Goal: Task Accomplishment & Management: Manage account settings

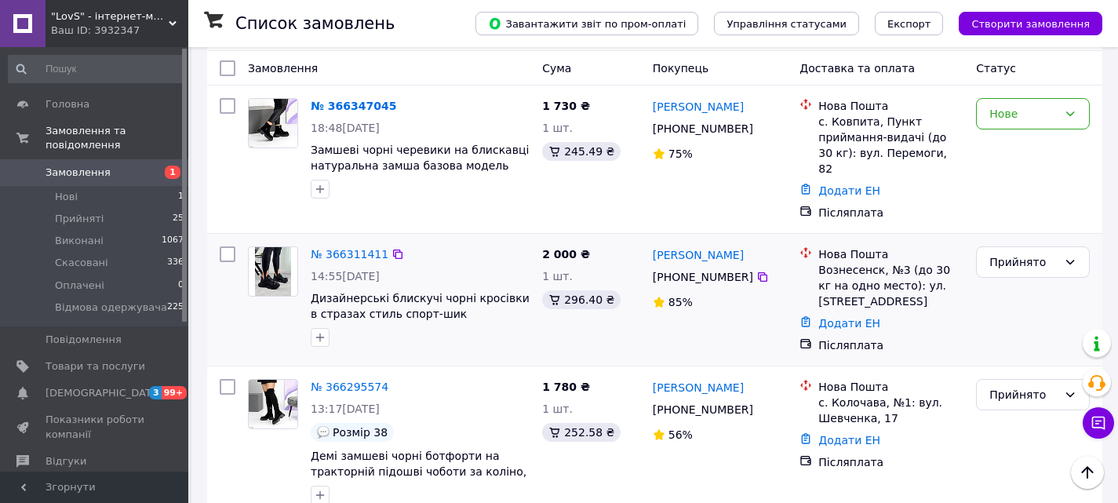
scroll to position [251, 0]
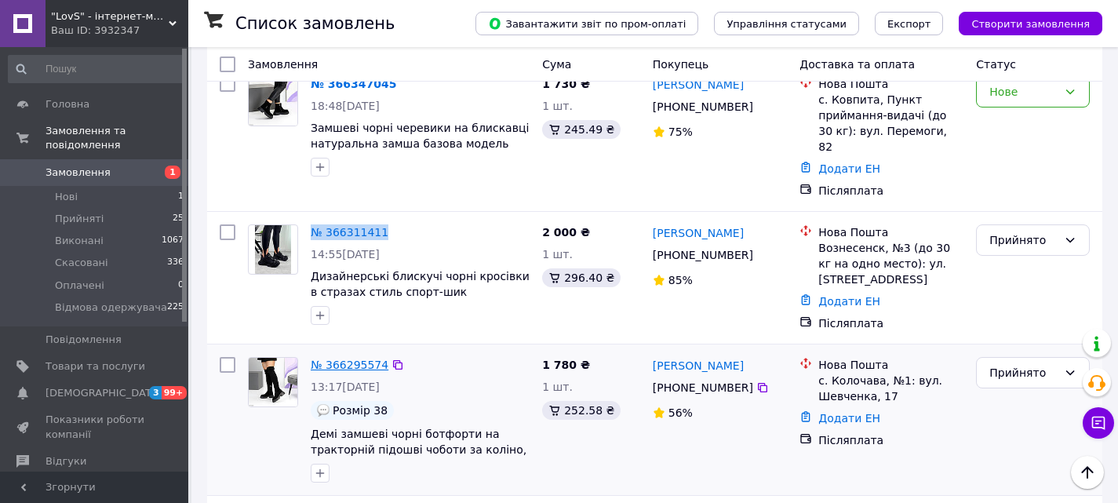
click at [361, 359] on link "№ 366295574" at bounding box center [350, 365] width 78 height 13
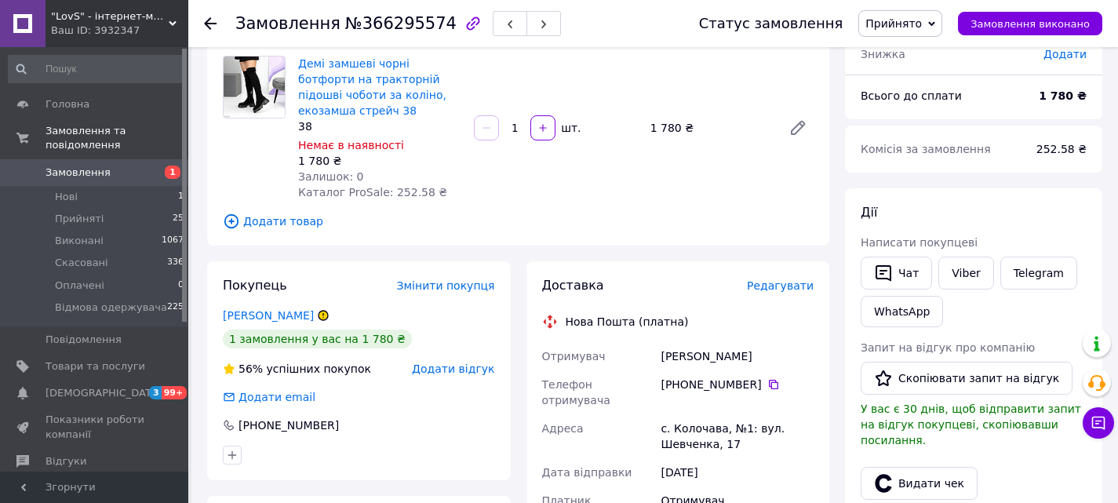
scroll to position [122, 0]
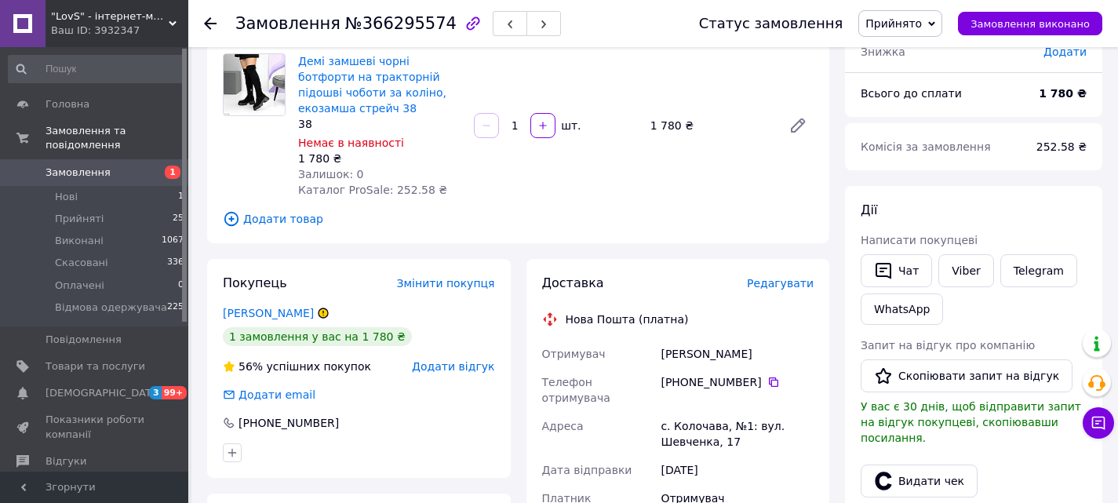
click at [883, 25] on span "Прийнято" at bounding box center [894, 23] width 56 height 13
click at [912, 82] on li "Скасовано" at bounding box center [923, 79] width 128 height 24
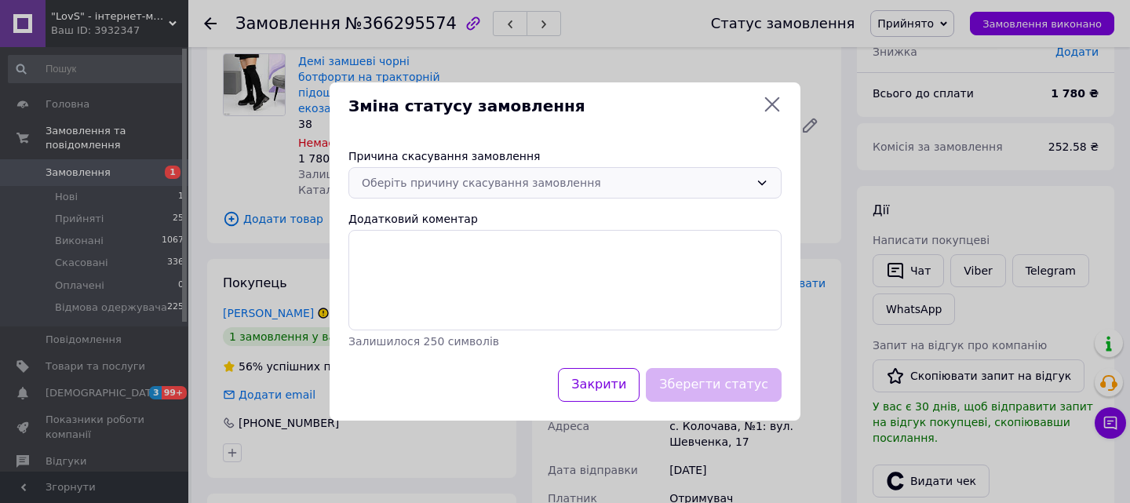
click at [497, 177] on div "Оберіть причину скасування замовлення" at bounding box center [556, 182] width 388 height 17
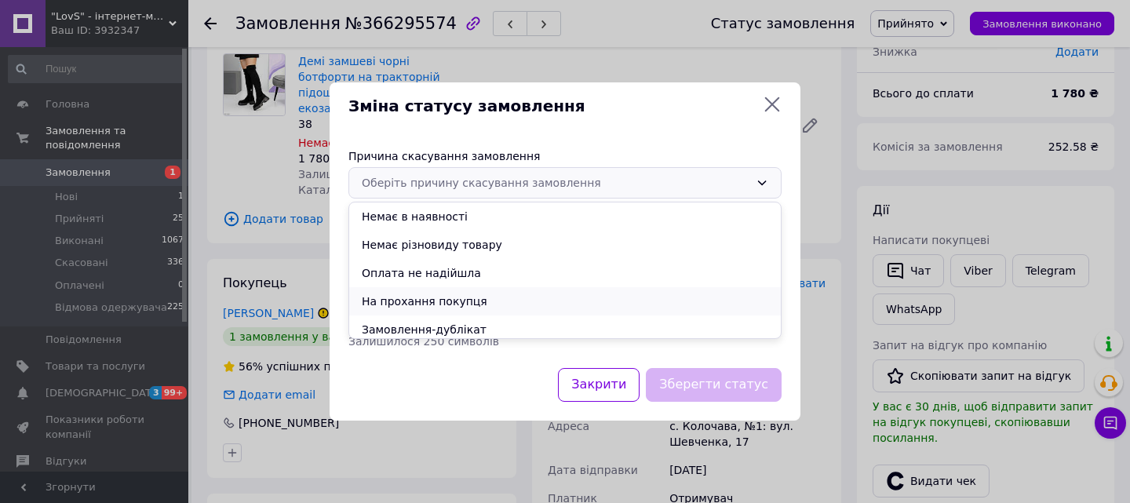
click at [406, 303] on li "На прохання покупця" at bounding box center [565, 301] width 432 height 28
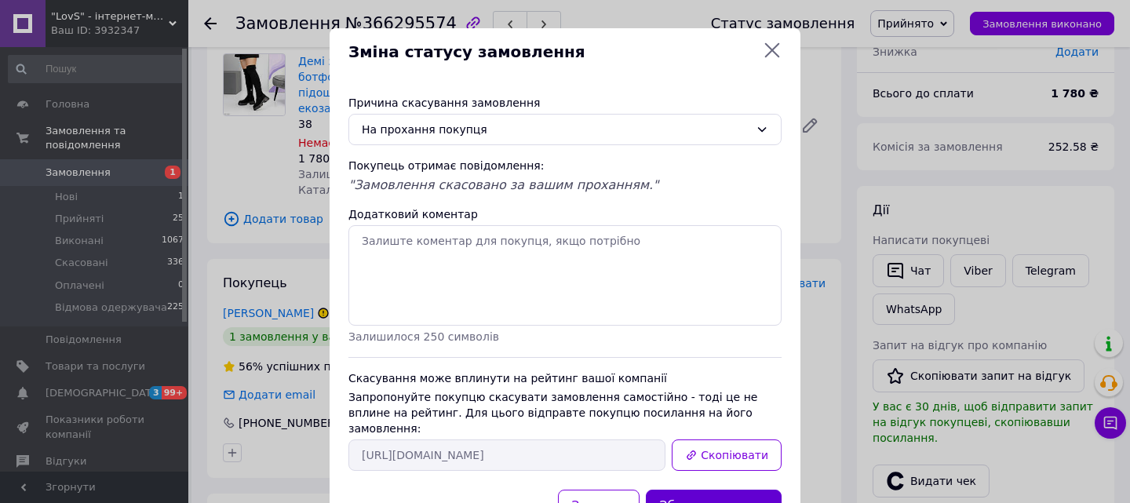
click at [742, 490] on button "Зберегти статус" at bounding box center [714, 507] width 136 height 34
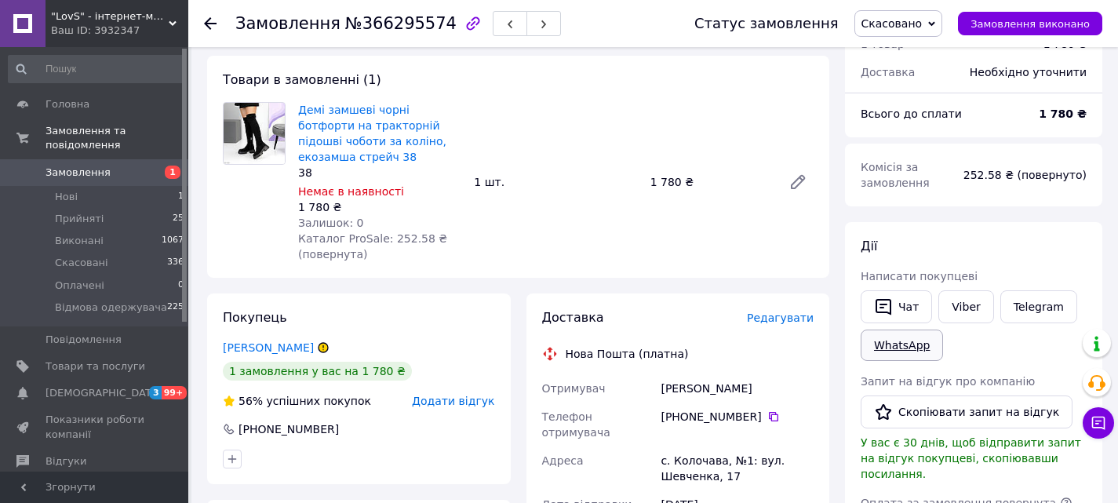
scroll to position [67, 0]
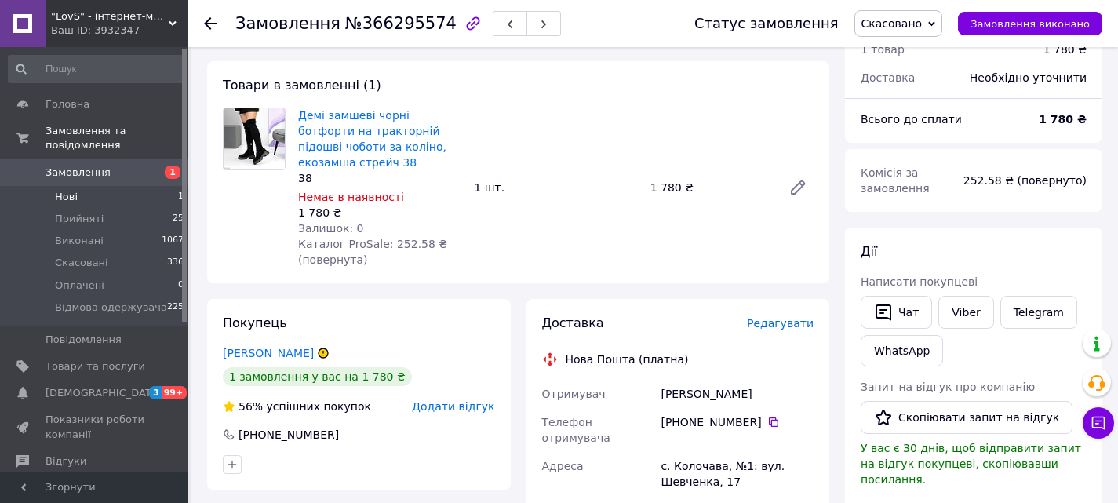
click at [60, 195] on span "Нові" at bounding box center [66, 197] width 23 height 14
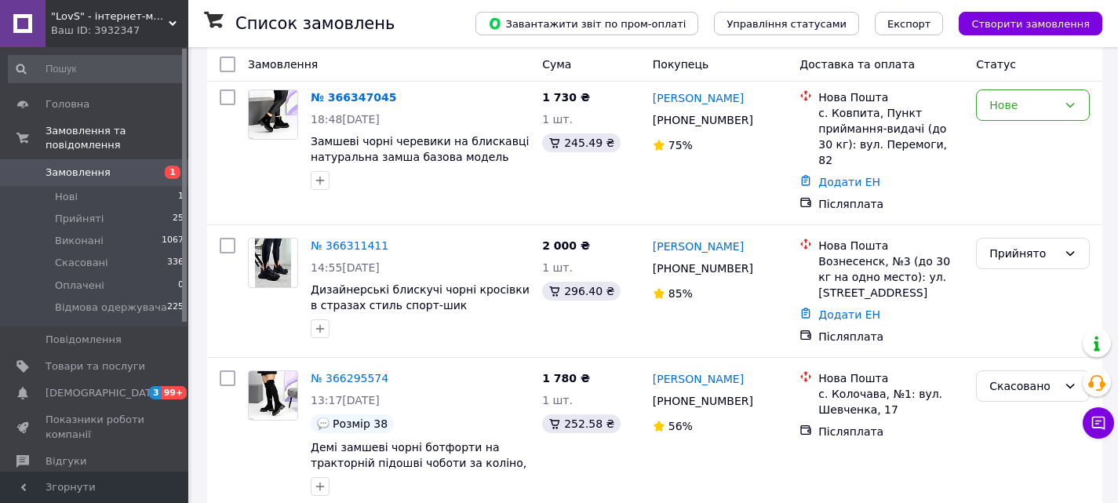
scroll to position [129, 0]
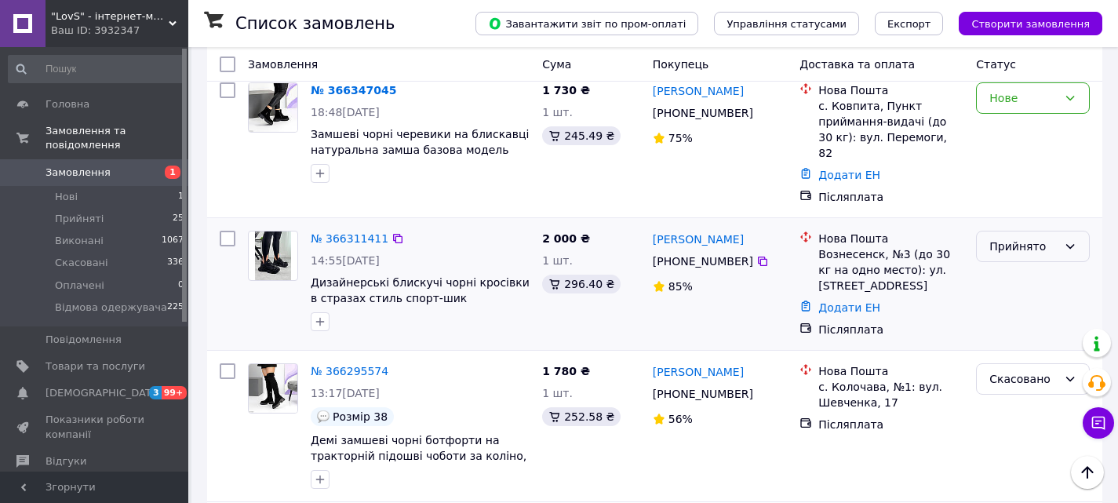
click at [1047, 238] on div "Прийнято" at bounding box center [1024, 246] width 68 height 17
click at [937, 322] on div "Післяплата" at bounding box center [890, 330] width 145 height 16
click at [1052, 241] on div "Прийнято" at bounding box center [1033, 246] width 114 height 31
click at [1022, 297] on li "Скасовано" at bounding box center [1033, 293] width 112 height 28
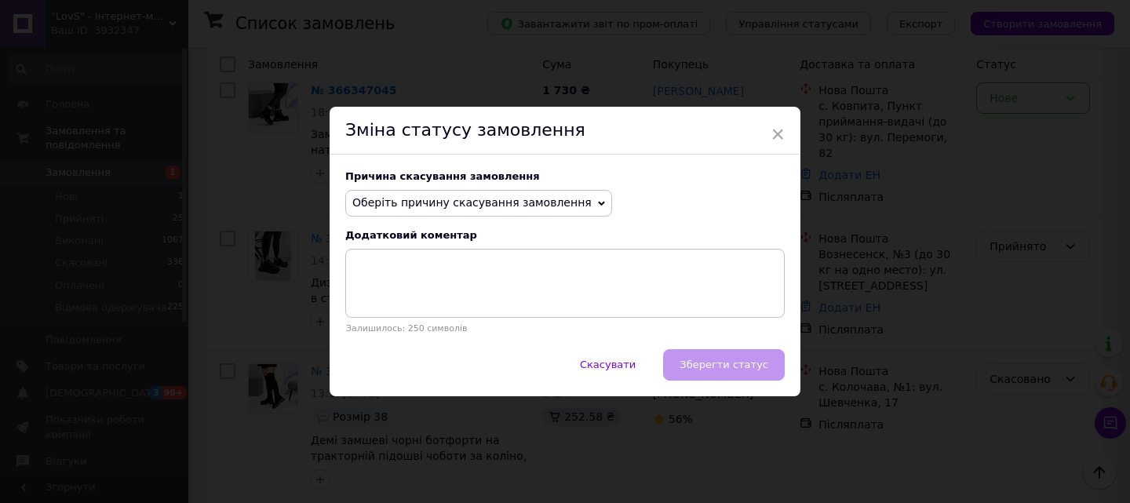
click at [512, 191] on span "Оберіть причину скасування замовлення" at bounding box center [478, 203] width 267 height 27
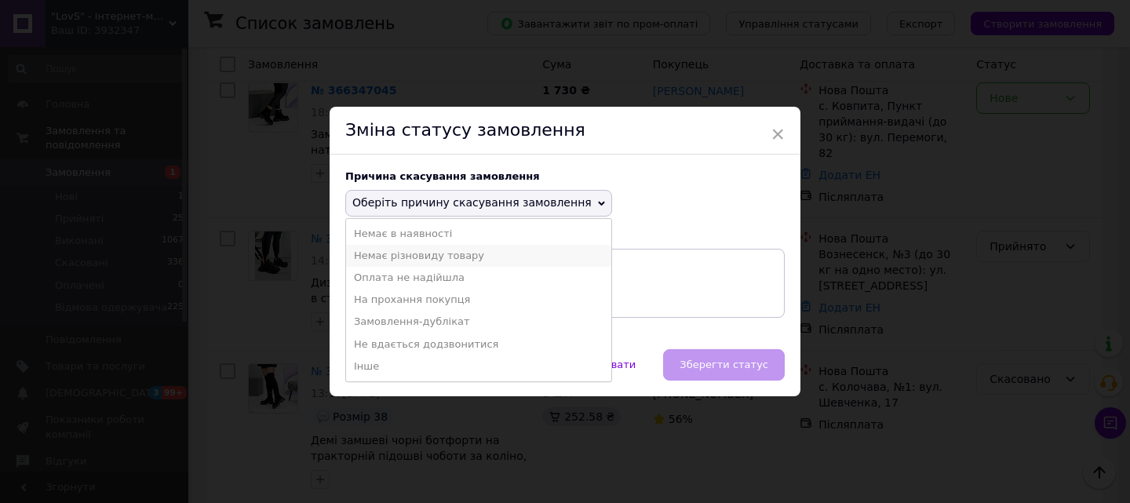
click at [405, 261] on li "Немає різновиду товару" at bounding box center [478, 256] width 265 height 22
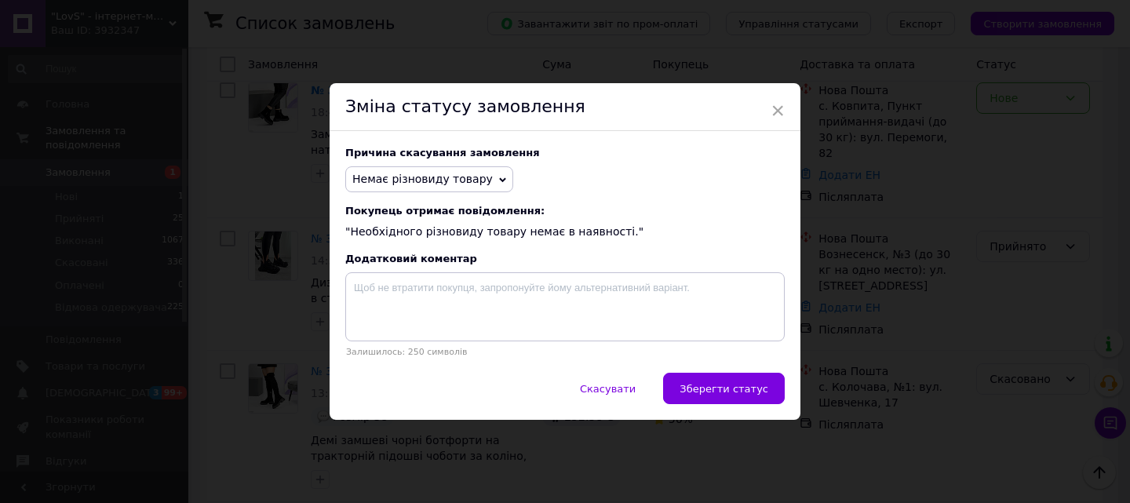
click at [724, 393] on span "Зберегти статус" at bounding box center [724, 389] width 89 height 12
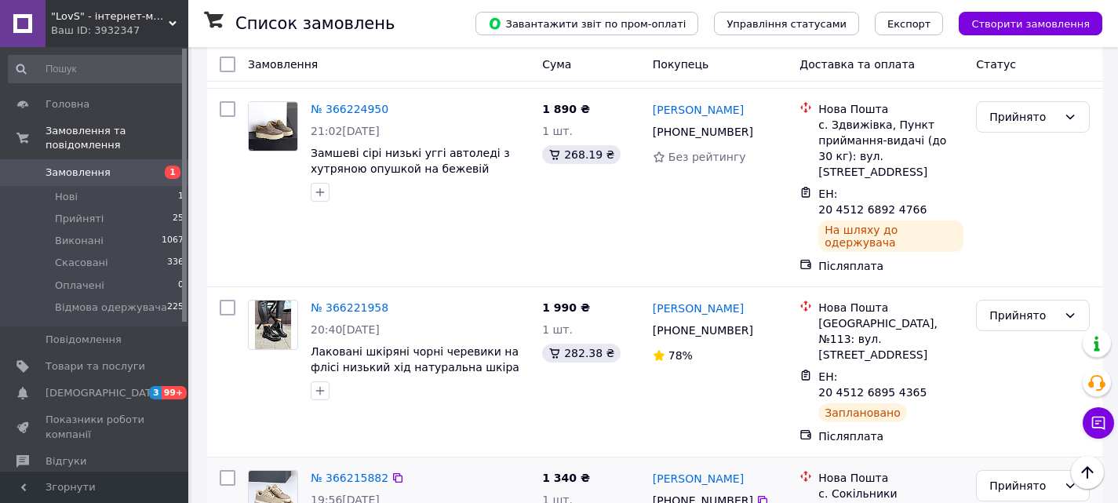
scroll to position [1386, 0]
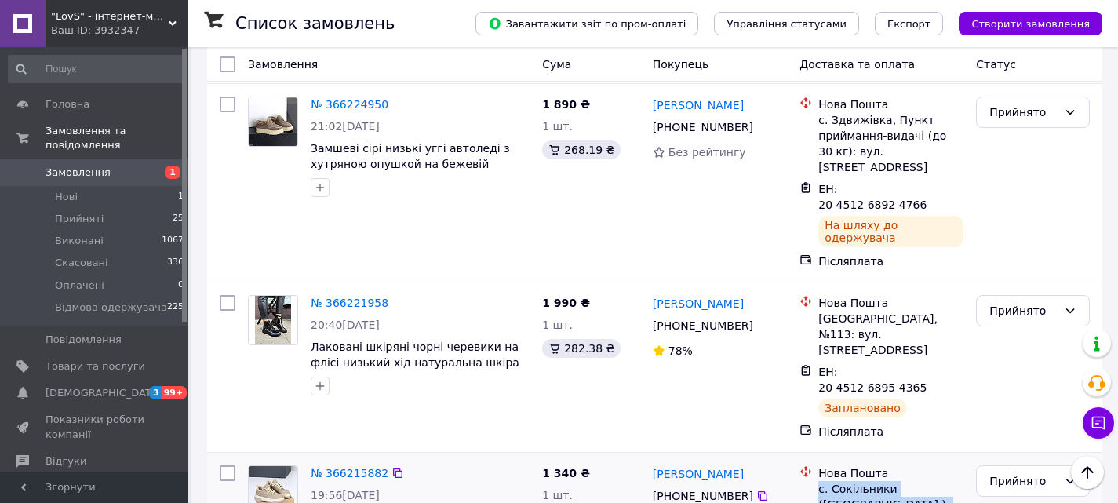
drag, startPoint x: 820, startPoint y: 318, endPoint x: 891, endPoint y: 347, distance: 77.1
copy div "с. Сокільники (Львівська обл.), №3 (до 30 кг): вул. Весняна, 4-А"
click at [333, 467] on link "№ 366215882" at bounding box center [350, 473] width 78 height 13
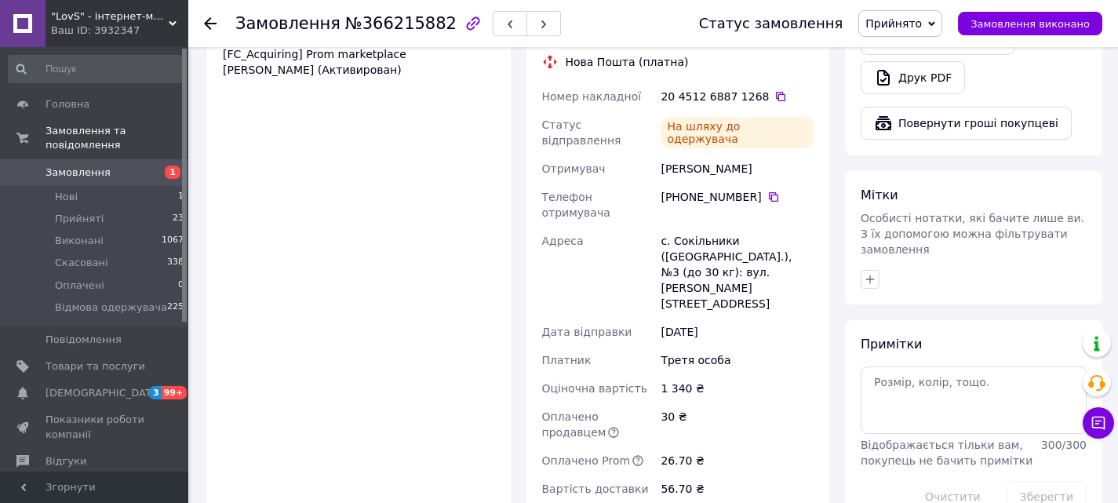
scroll to position [1386, 0]
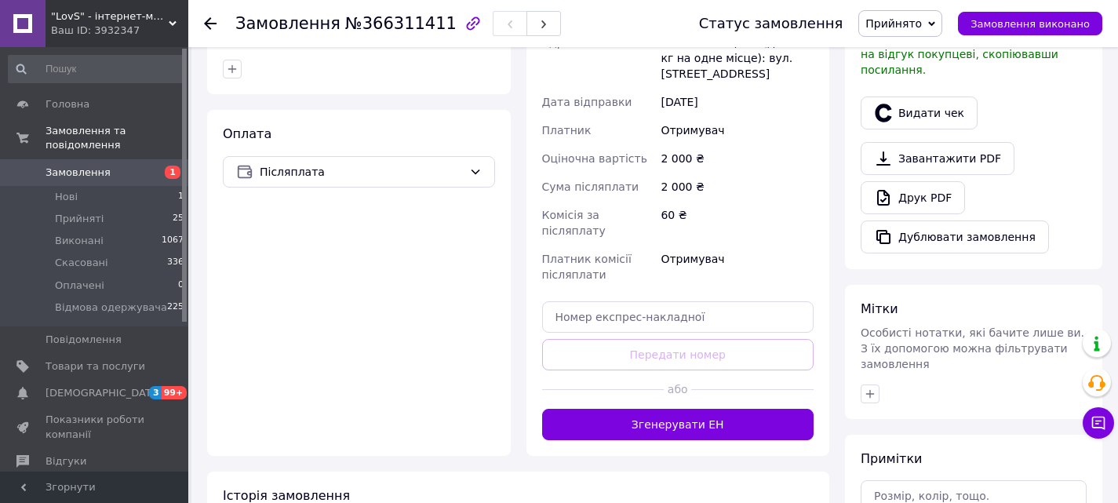
scroll to position [504, 0]
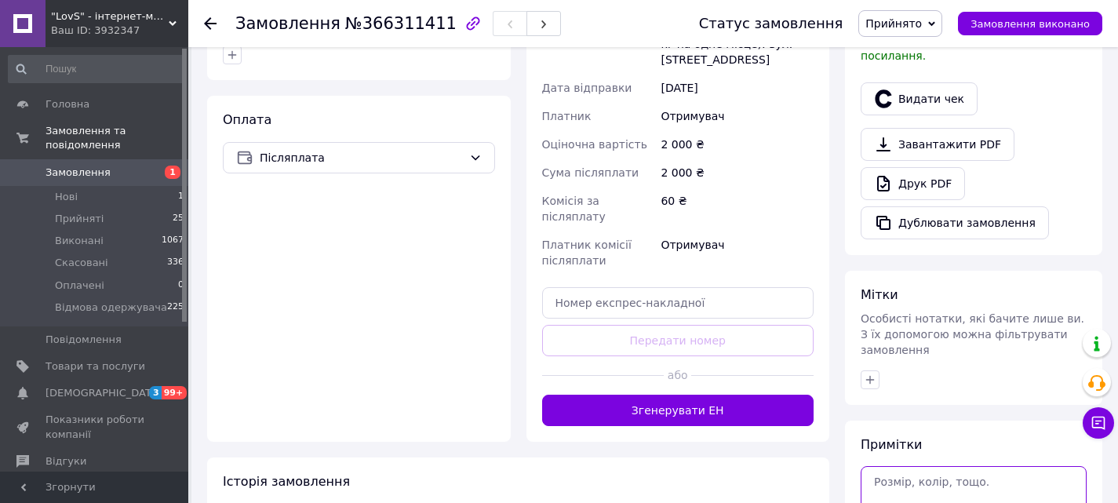
click at [946, 466] on textarea at bounding box center [974, 499] width 226 height 67
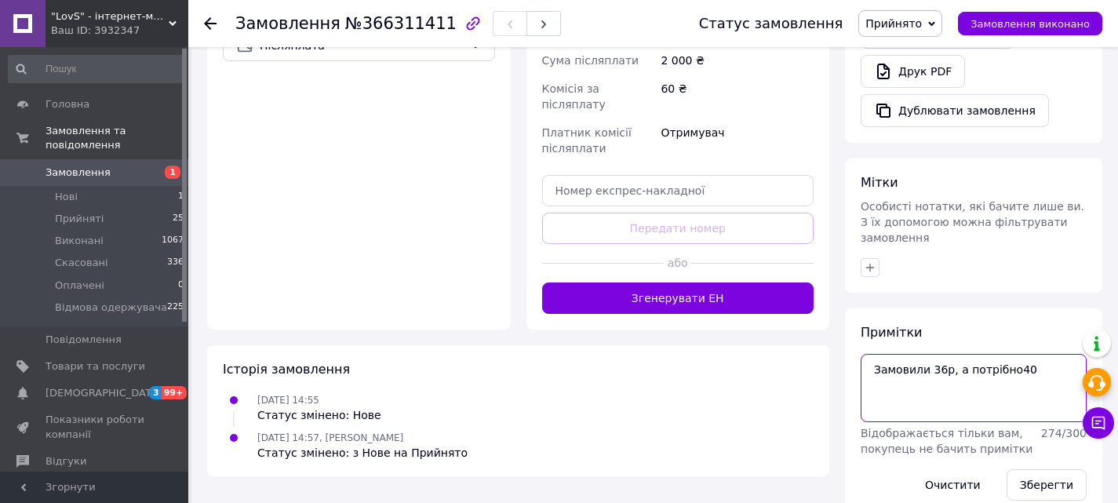
scroll to position [629, 0]
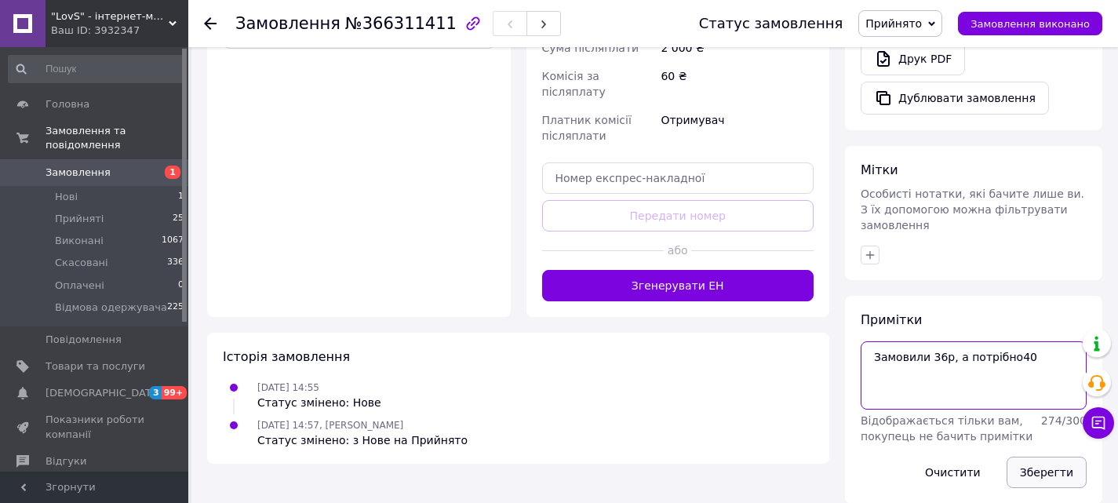
type textarea "Замовили 36р, а потрібно40"
click at [1056, 462] on button "Зберегти" at bounding box center [1047, 472] width 80 height 31
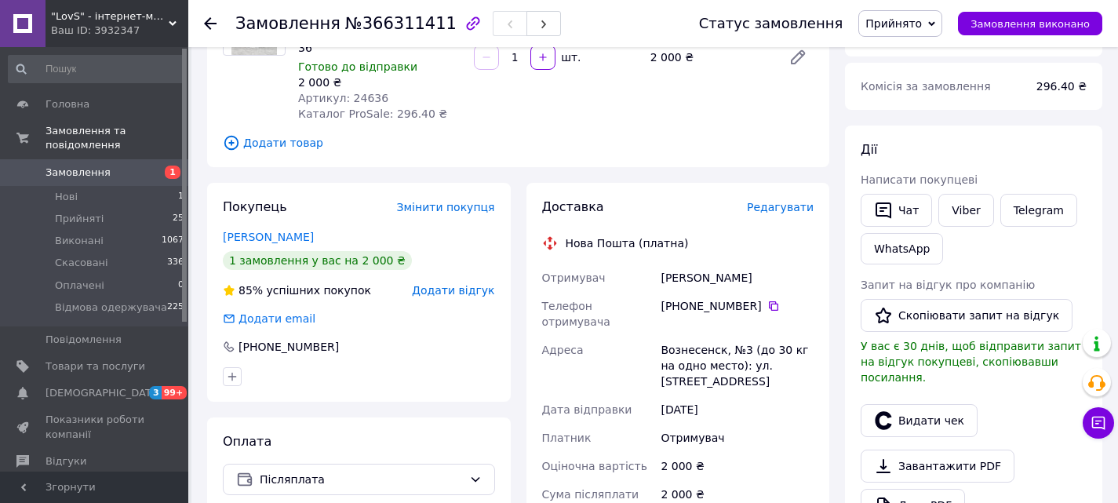
scroll to position [179, 0]
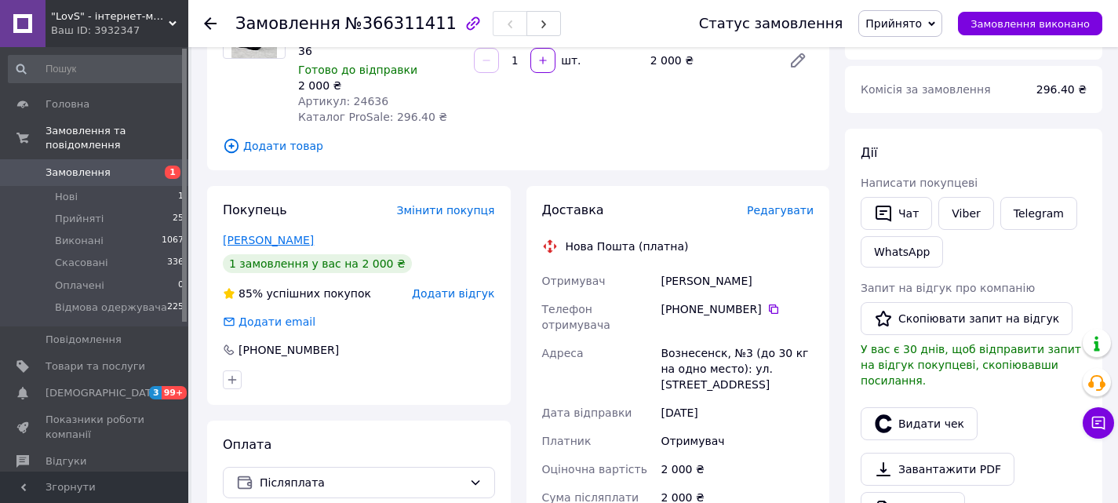
click at [283, 239] on link "[PERSON_NAME]" at bounding box center [268, 240] width 91 height 13
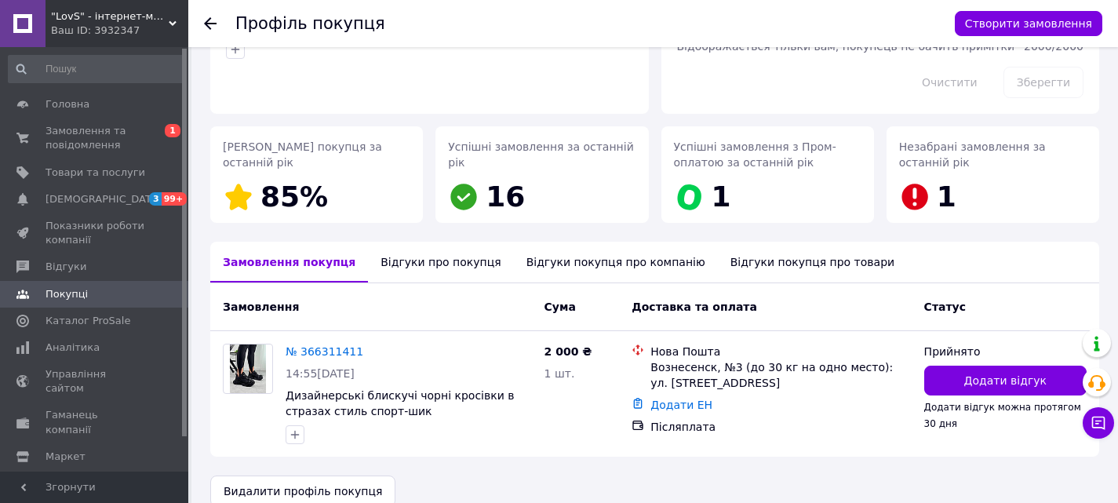
scroll to position [165, 0]
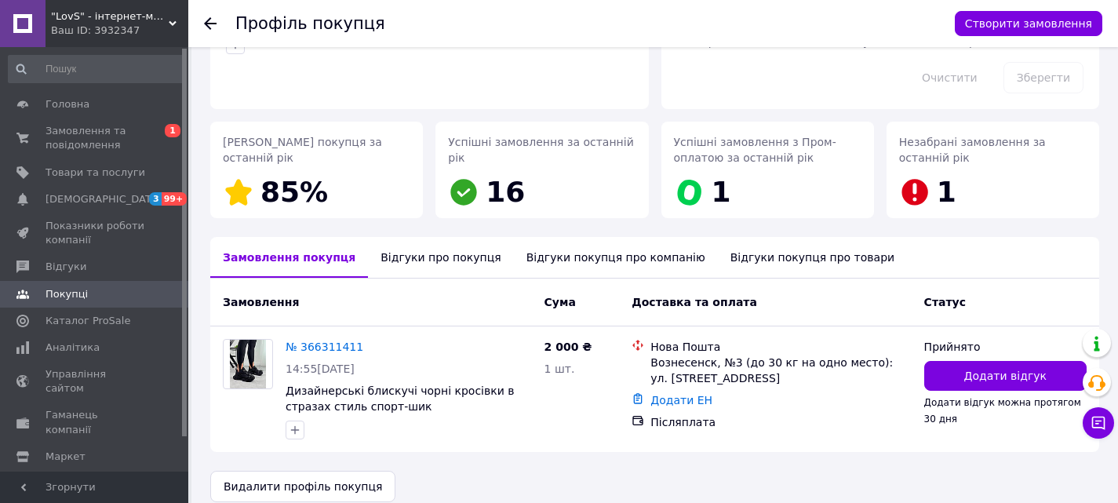
click at [418, 258] on div "Відгуки про покупця" at bounding box center [440, 257] width 145 height 41
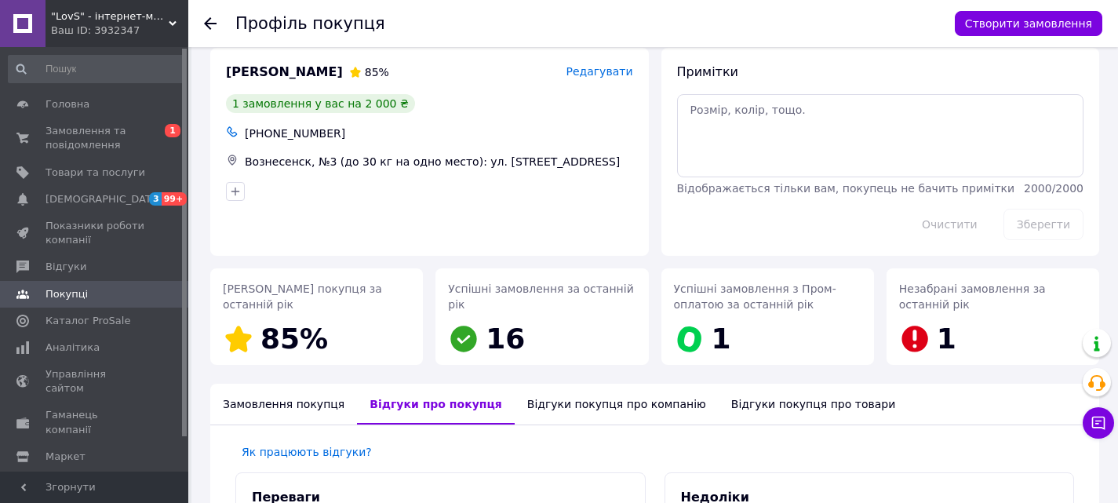
scroll to position [0, 0]
